Goal: Check status: Check status

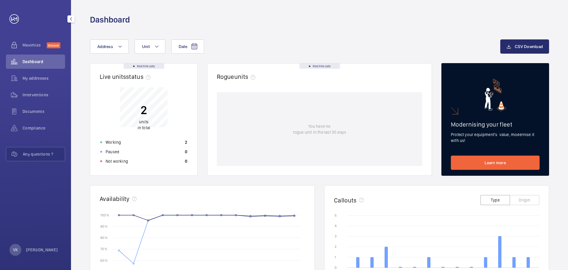
click at [35, 64] on span "Dashboard" at bounding box center [43, 62] width 43 height 6
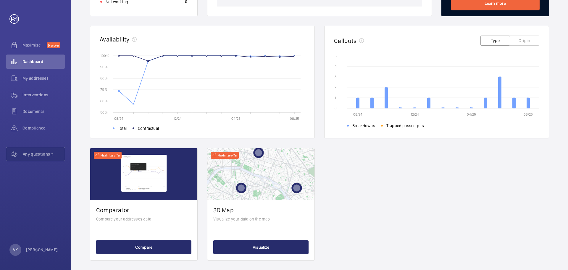
scroll to position [164, 0]
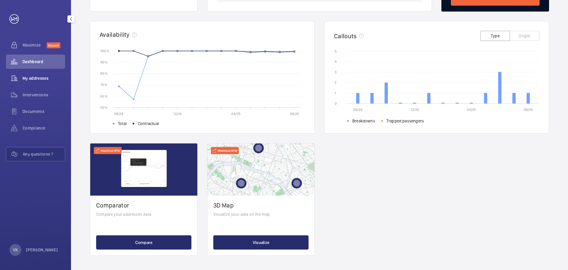
click at [44, 75] on span "My addresses" at bounding box center [43, 78] width 43 height 6
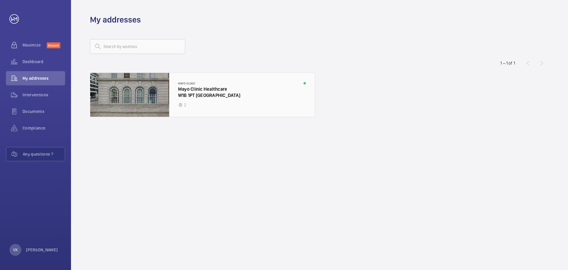
click at [139, 91] on div at bounding box center [202, 95] width 225 height 44
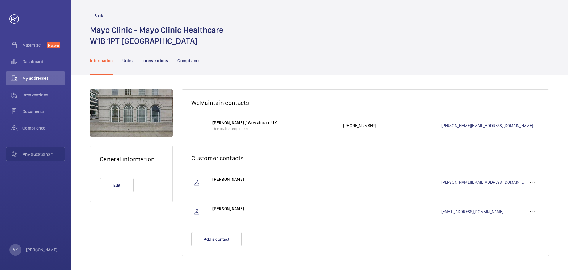
scroll to position [2, 0]
click at [48, 94] on span "Interventions" at bounding box center [43, 95] width 43 height 6
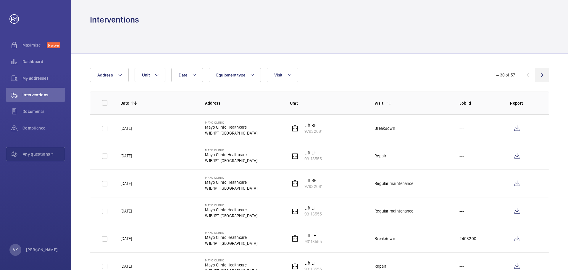
click at [543, 73] on wm-front-icon-button at bounding box center [542, 75] width 14 height 14
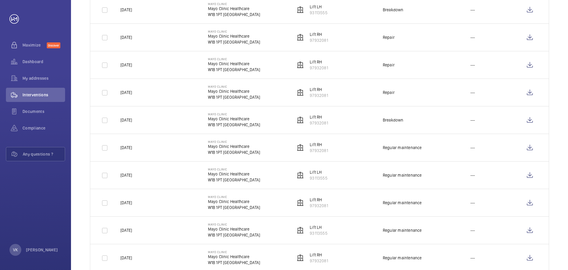
scroll to position [129, 0]
